Goal: Task Accomplishment & Management: Use online tool/utility

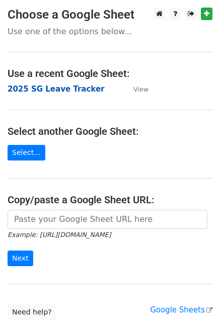
click at [60, 87] on strong "2025 SG Leave Tracker" at bounding box center [56, 88] width 96 height 9
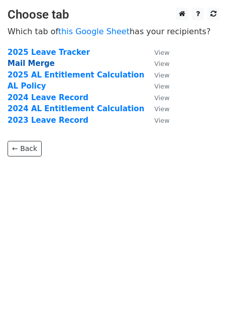
click at [38, 63] on strong "Mail Merge" at bounding box center [31, 63] width 47 height 9
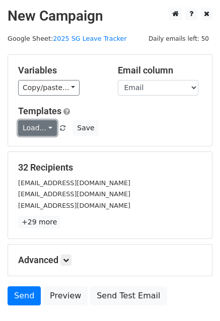
click at [48, 128] on link "Load..." at bounding box center [37, 128] width 39 height 16
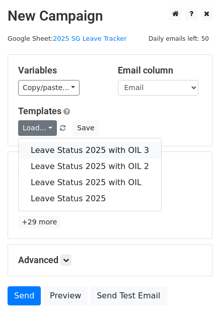
click at [59, 149] on link "Leave Status 2025 with OIL 3" at bounding box center [90, 150] width 142 height 16
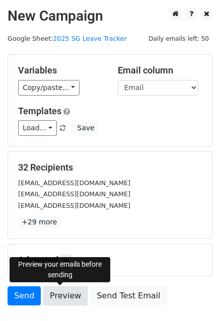
click at [68, 294] on link "Preview" at bounding box center [65, 295] width 44 height 19
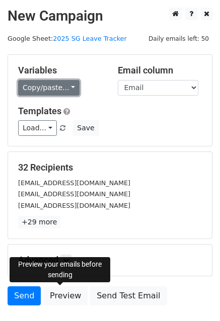
click at [68, 85] on link "Copy/paste..." at bounding box center [48, 88] width 61 height 16
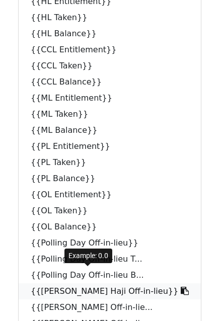
scroll to position [544, 0]
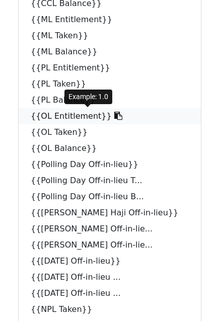
click at [59, 114] on link "{{OL Entitlement}}" at bounding box center [110, 116] width 182 height 16
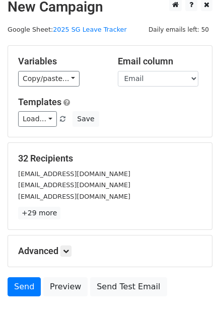
scroll to position [0, 0]
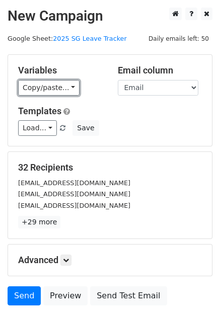
click at [66, 86] on link "Copy/paste..." at bounding box center [48, 88] width 61 height 16
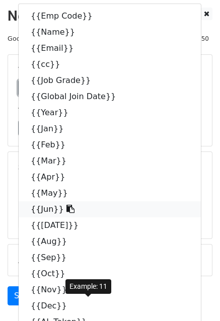
scroll to position [402, 0]
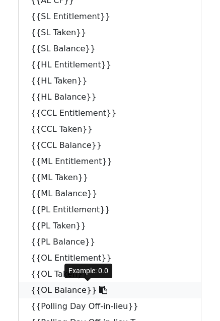
click at [58, 289] on link "{{OL Balance}}" at bounding box center [110, 290] width 182 height 16
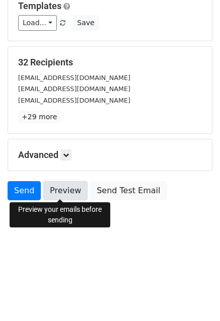
click at [64, 188] on link "Preview" at bounding box center [65, 190] width 44 height 19
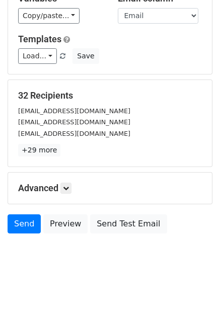
scroll to position [55, 0]
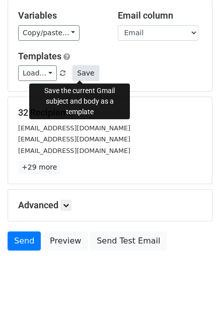
click at [79, 71] on button "Save" at bounding box center [85, 73] width 26 height 16
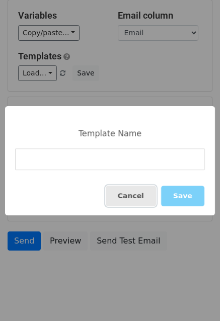
click at [137, 198] on button "Cancel" at bounding box center [131, 195] width 50 height 21
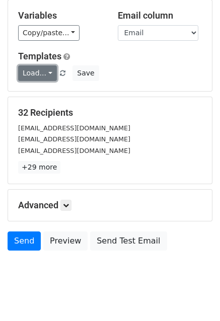
click at [47, 72] on link "Load..." at bounding box center [37, 73] width 39 height 16
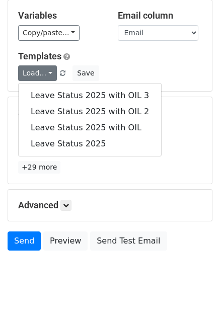
click at [130, 54] on h5 "Templates" at bounding box center [109, 56] width 183 height 11
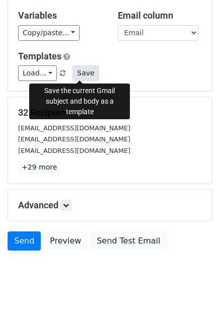
click at [78, 70] on button "Save" at bounding box center [85, 73] width 26 height 16
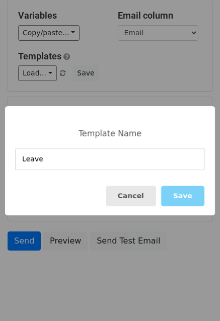
type input "Leave"
click at [149, 198] on button "Cancel" at bounding box center [131, 195] width 50 height 21
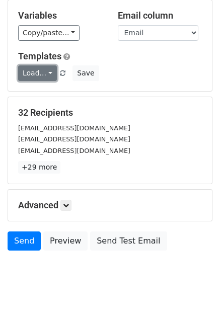
click at [47, 71] on link "Load..." at bounding box center [37, 73] width 39 height 16
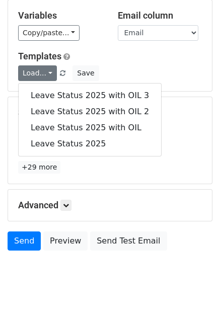
click at [147, 56] on h5 "Templates" at bounding box center [109, 56] width 183 height 11
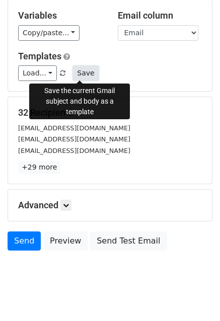
click at [84, 70] on button "Save" at bounding box center [85, 73] width 26 height 16
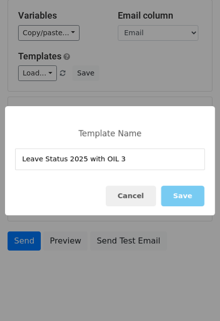
type input "Leave Status 2025 with OIL 3"
click at [180, 194] on button "Save" at bounding box center [182, 195] width 43 height 21
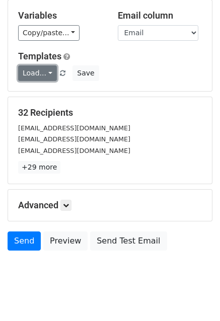
click at [48, 71] on link "Load..." at bounding box center [37, 73] width 39 height 16
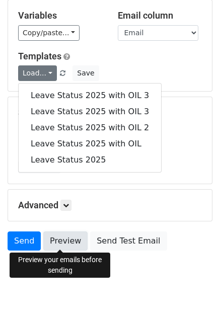
click at [55, 240] on link "Preview" at bounding box center [65, 240] width 44 height 19
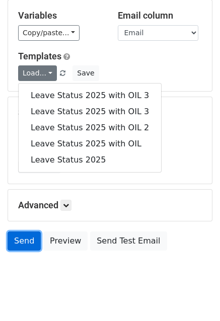
click at [24, 238] on link "Send" at bounding box center [24, 240] width 33 height 19
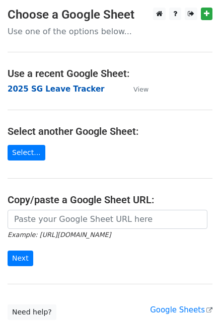
click at [59, 88] on strong "2025 SG Leave Tracker" at bounding box center [56, 88] width 96 height 9
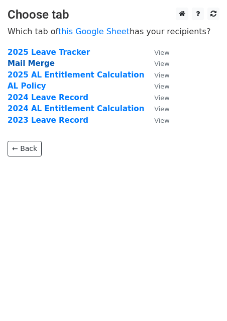
click at [40, 61] on strong "Mail Merge" at bounding box center [31, 63] width 47 height 9
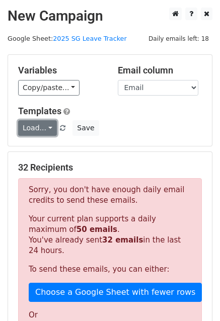
click at [45, 124] on link "Load..." at bounding box center [37, 128] width 39 height 16
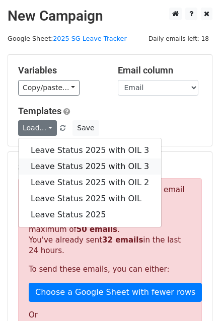
click at [79, 165] on link "Leave Status 2025 with OIL 3" at bounding box center [90, 166] width 142 height 16
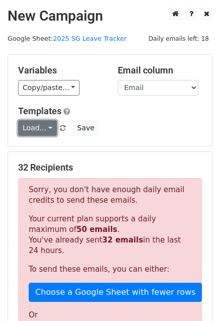
click at [46, 124] on link "Load..." at bounding box center [37, 128] width 39 height 16
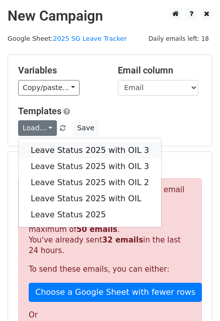
click at [58, 150] on link "Leave Status 2025 with OIL 3" at bounding box center [90, 150] width 142 height 16
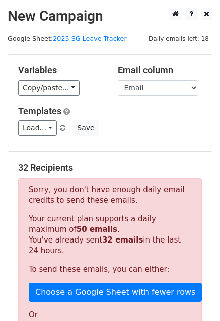
click at [104, 122] on div "Load... Leave Status 2025 with OIL 3 Leave Status 2025 with OIL 3 Leave Status …" at bounding box center [110, 128] width 199 height 16
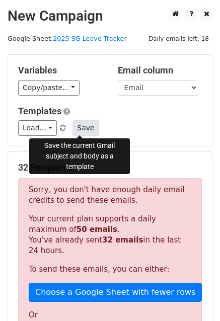
click at [80, 128] on button "Save" at bounding box center [85, 128] width 26 height 16
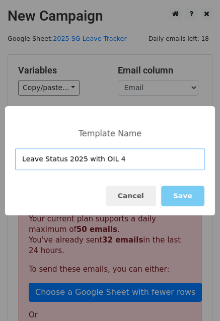
type input "Leave Status 2025 with OIL 4"
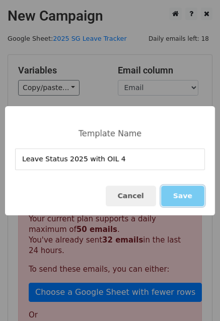
click at [187, 196] on button "Save" at bounding box center [182, 195] width 43 height 21
